Goal: Navigation & Orientation: Find specific page/section

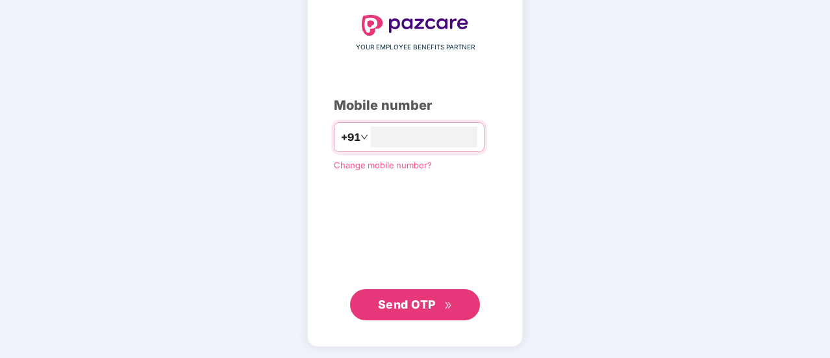
type input "**********"
click at [395, 316] on button "Send OTP" at bounding box center [415, 304] width 130 height 31
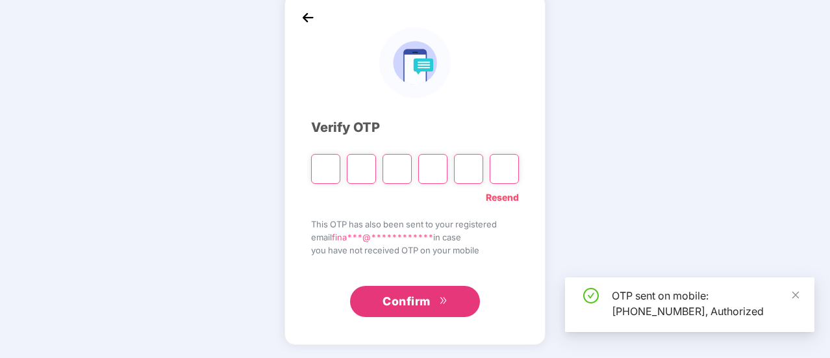
scroll to position [65, 0]
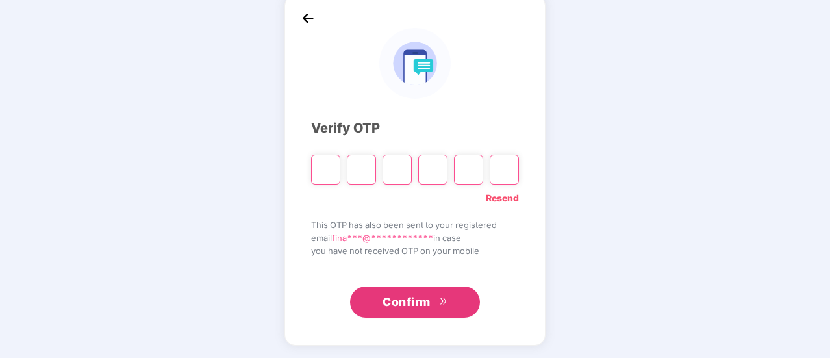
type input "*"
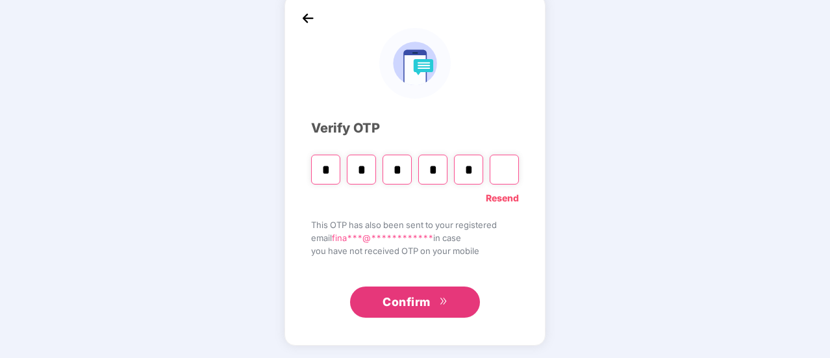
type input "*"
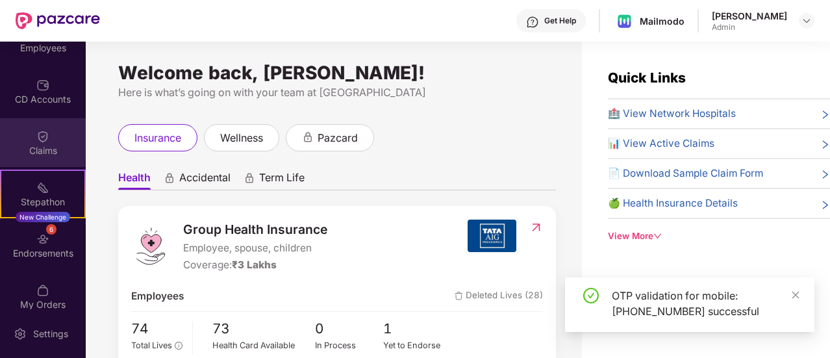
scroll to position [130, 0]
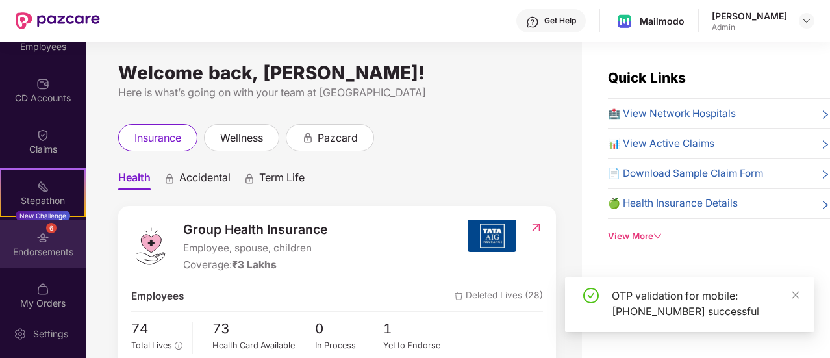
click at [55, 251] on div "Endorsements" at bounding box center [43, 252] width 86 height 13
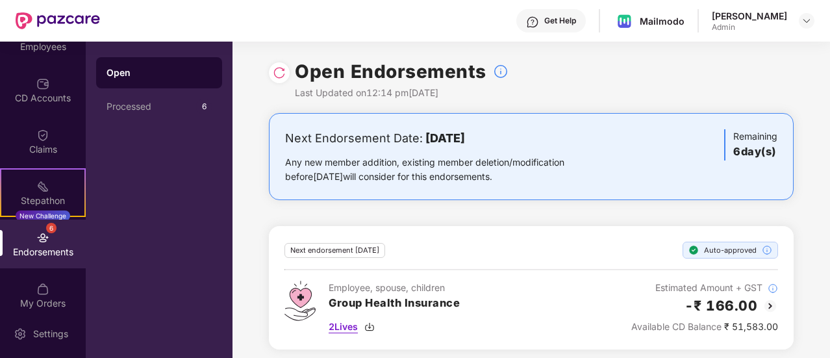
click at [369, 326] on img at bounding box center [370, 327] width 10 height 10
click at [412, 19] on div "Get Help Mailmodo [PERSON_NAME] Admin" at bounding box center [457, 21] width 715 height 42
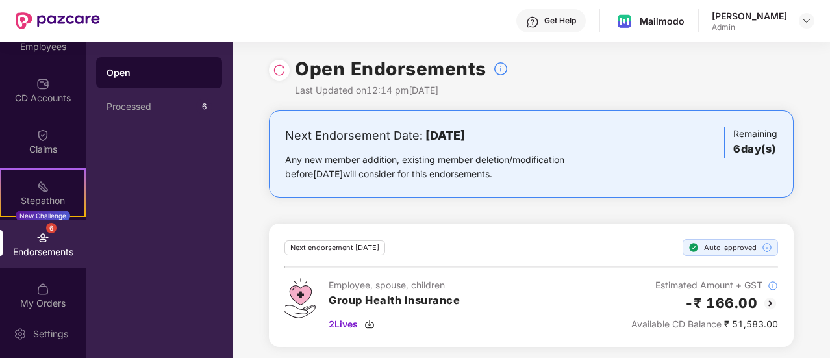
scroll to position [5, 0]
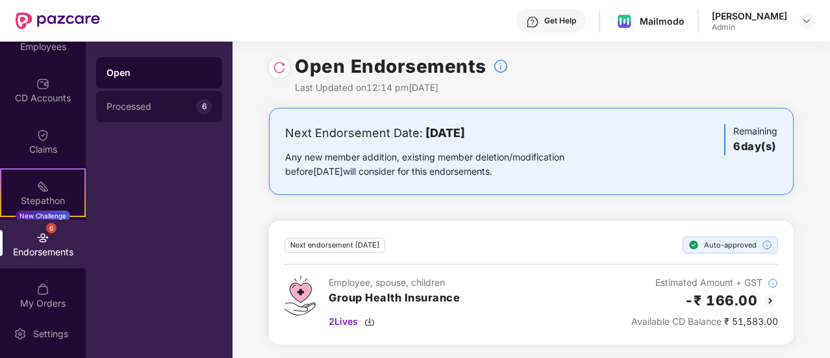
click at [129, 94] on div "Processed 6" at bounding box center [159, 106] width 126 height 31
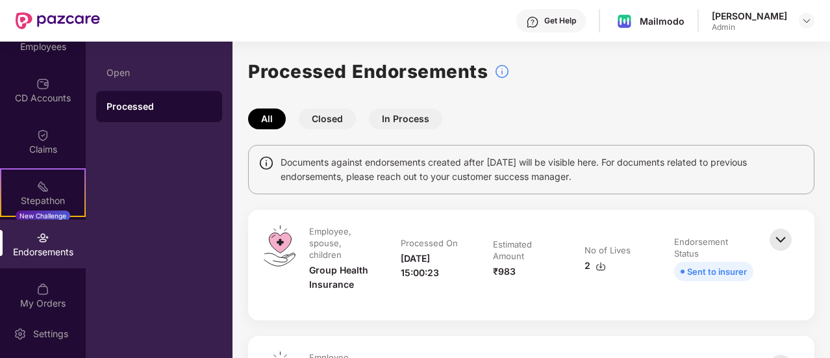
click at [786, 238] on img at bounding box center [781, 239] width 29 height 29
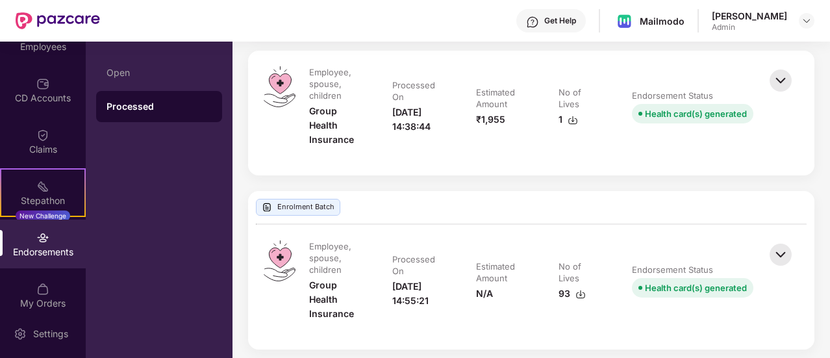
scroll to position [3237, 0]
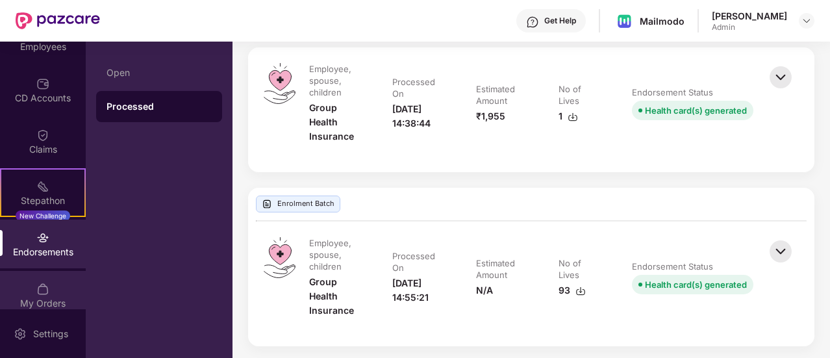
click at [36, 301] on div "My Orders" at bounding box center [43, 303] width 86 height 13
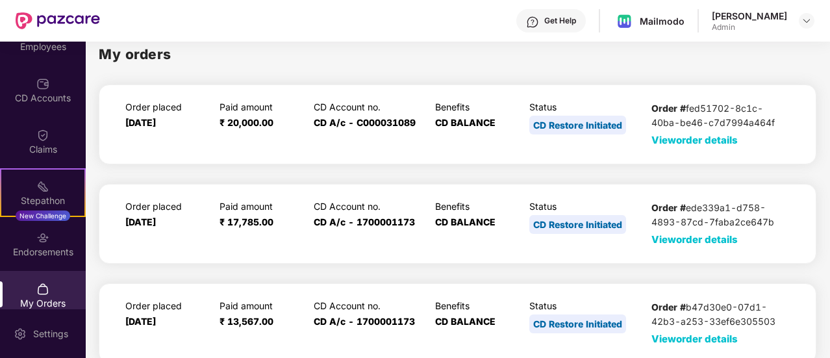
scroll to position [14, 0]
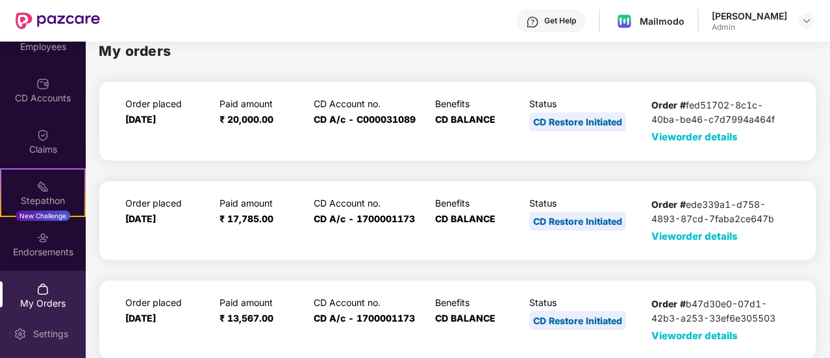
click at [65, 333] on div "Settings" at bounding box center [50, 334] width 43 height 13
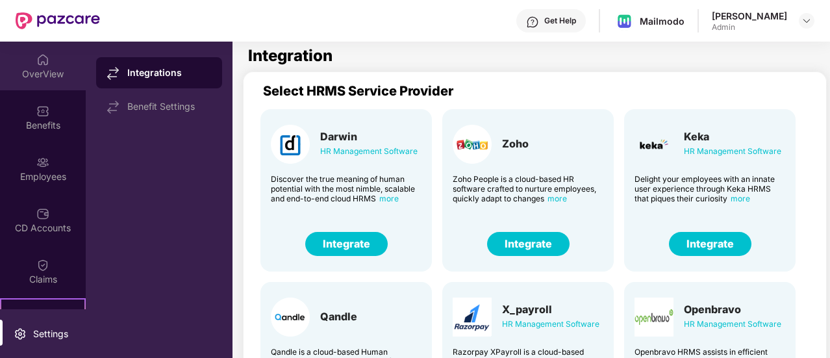
click at [32, 71] on div "OverView" at bounding box center [43, 74] width 86 height 13
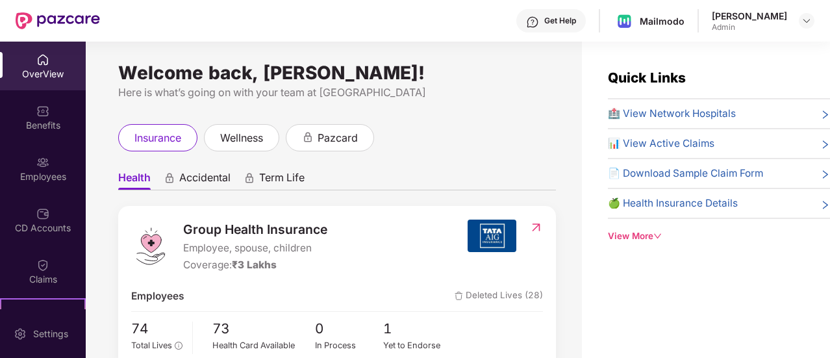
click at [658, 232] on icon "down" at bounding box center [658, 236] width 8 height 8
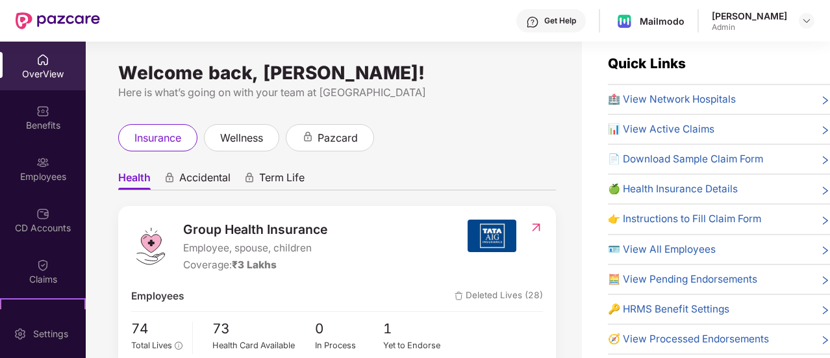
scroll to position [18, 0]
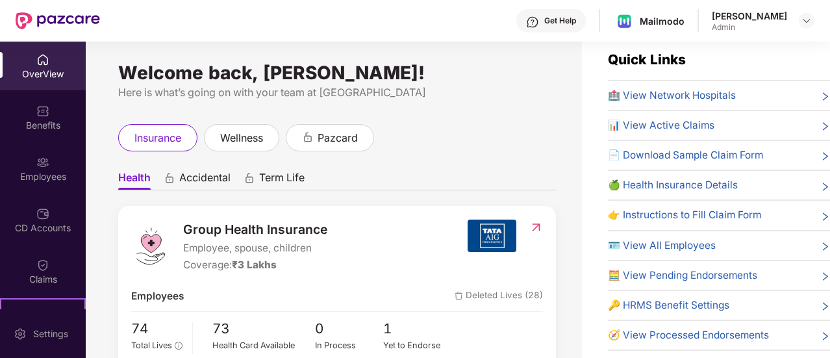
click at [664, 185] on span "🍏 Health Insurance Details" at bounding box center [673, 185] width 130 height 16
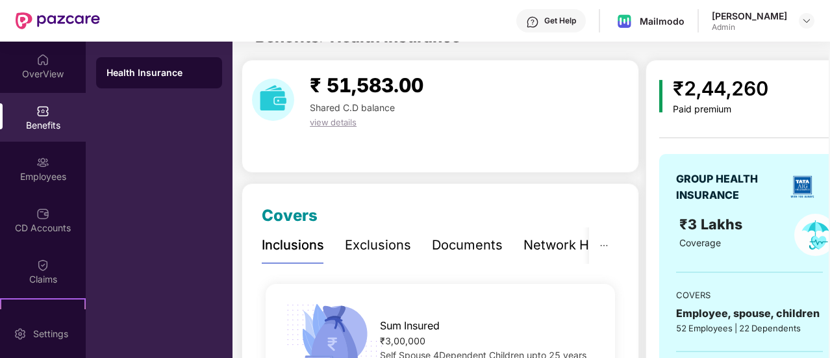
scroll to position [130, 0]
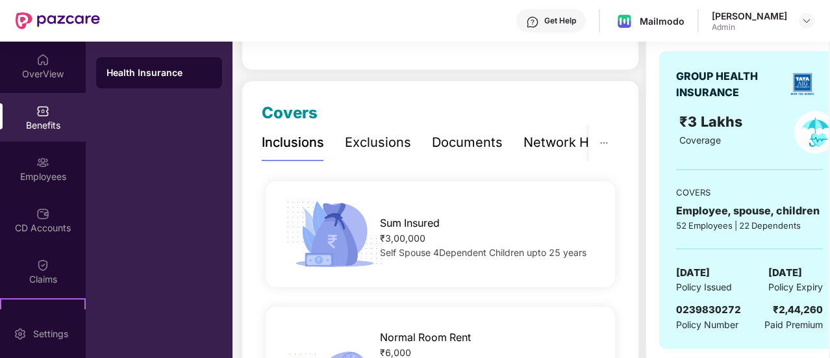
click at [455, 135] on div "Documents" at bounding box center [467, 143] width 71 height 20
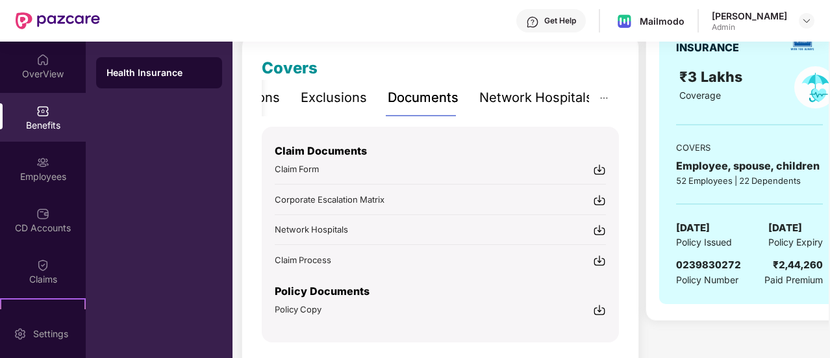
scroll to position [195, 0]
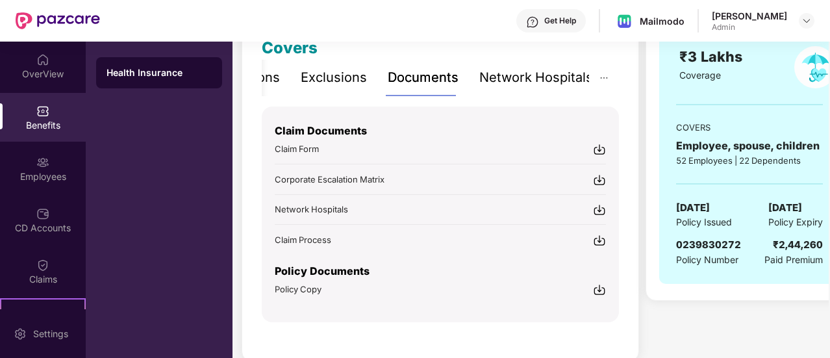
click at [599, 287] on img at bounding box center [599, 289] width 13 height 13
